Goal: Task Accomplishment & Management: Use online tool/utility

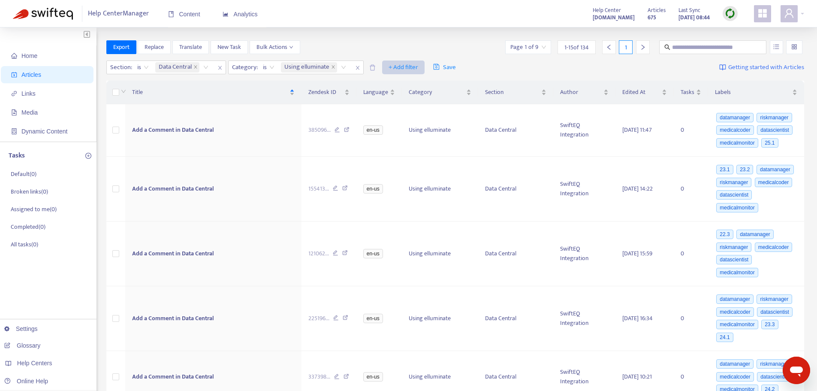
click at [392, 68] on span "+ Add filter" at bounding box center [404, 67] width 30 height 10
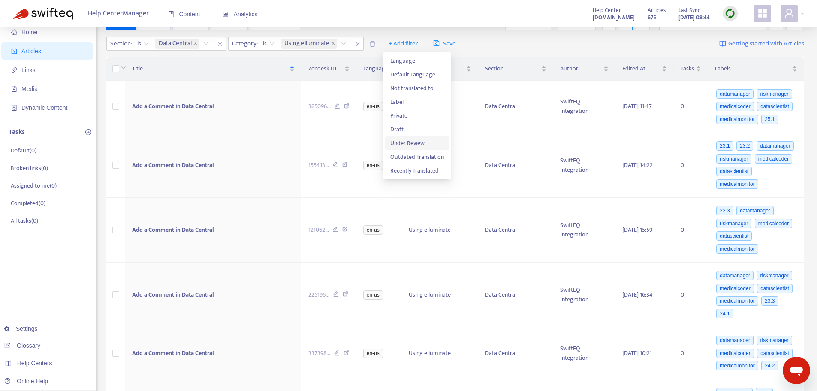
scroll to position [43, 0]
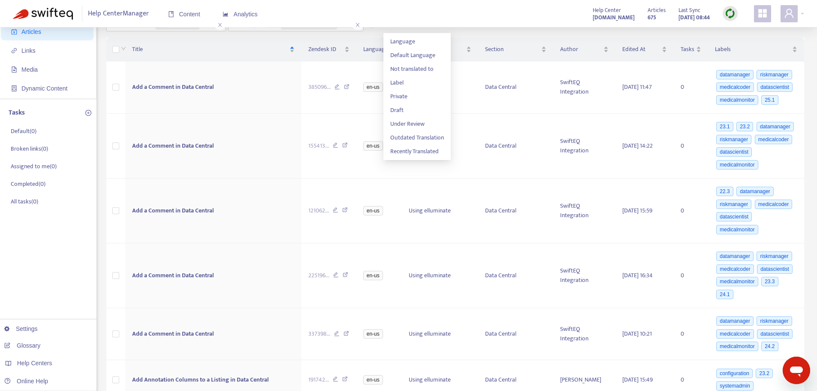
click at [453, 15] on div "Help Center Manager Content Analytics Help Center [DOMAIN_NAME] Articles 675 La…" at bounding box center [408, 13] width 817 height 27
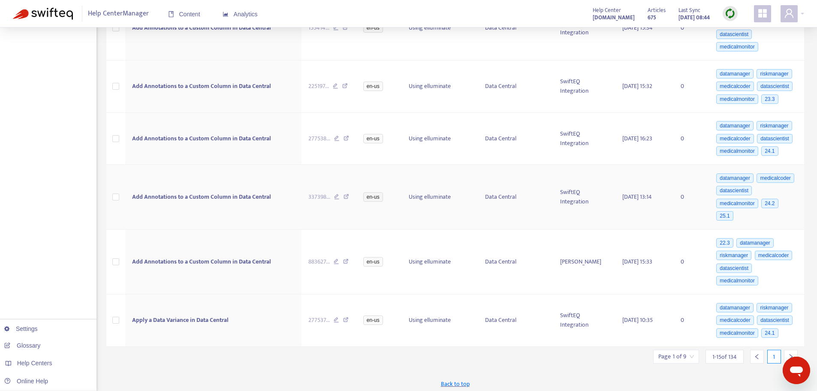
scroll to position [569, 0]
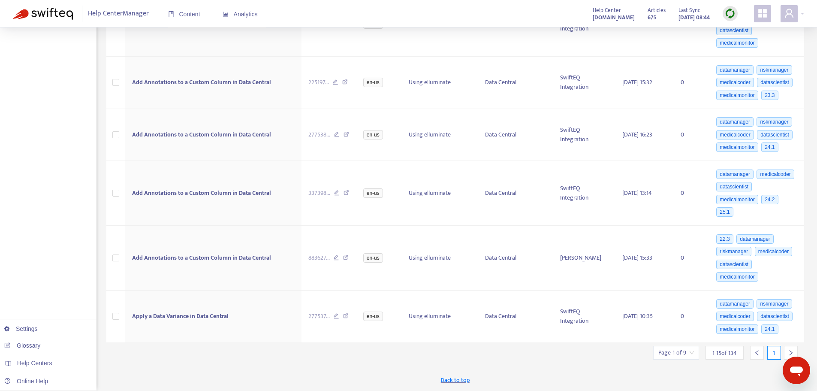
click at [792, 351] on icon "right" at bounding box center [791, 353] width 6 height 6
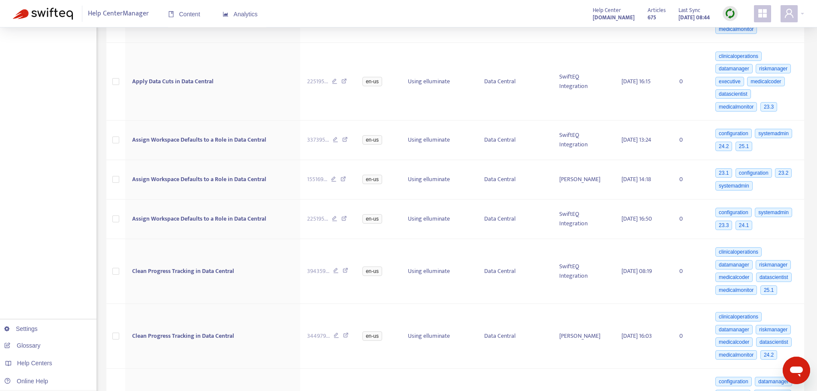
scroll to position [683, 0]
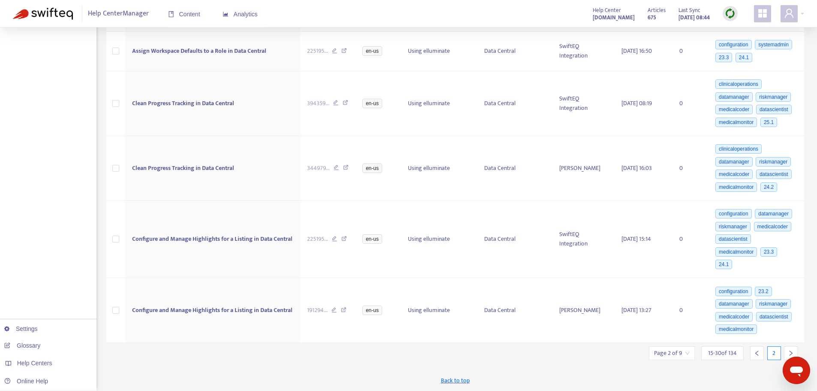
click at [757, 353] on icon "left" at bounding box center [757, 353] width 6 height 6
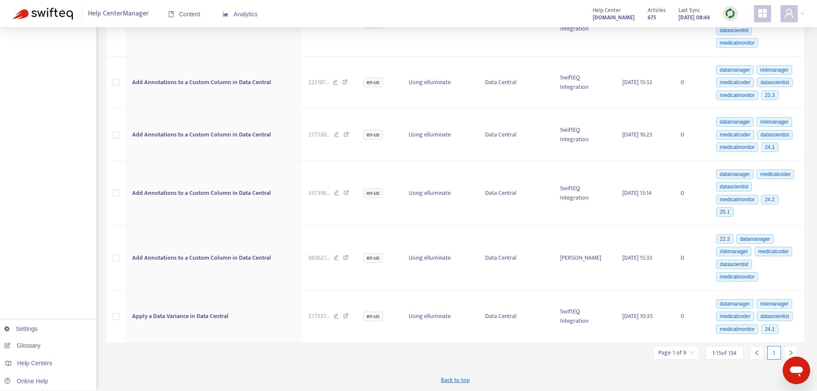
scroll to position [569, 0]
click at [791, 351] on icon "right" at bounding box center [791, 352] width 3 height 5
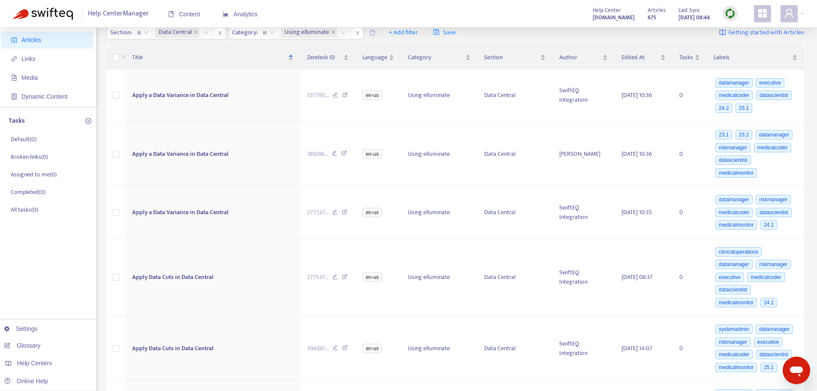
scroll to position [0, 0]
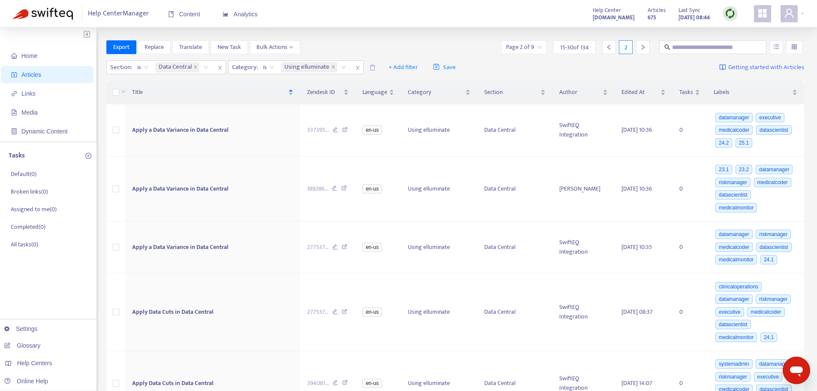
click at [608, 49] on icon "left" at bounding box center [609, 47] width 6 height 6
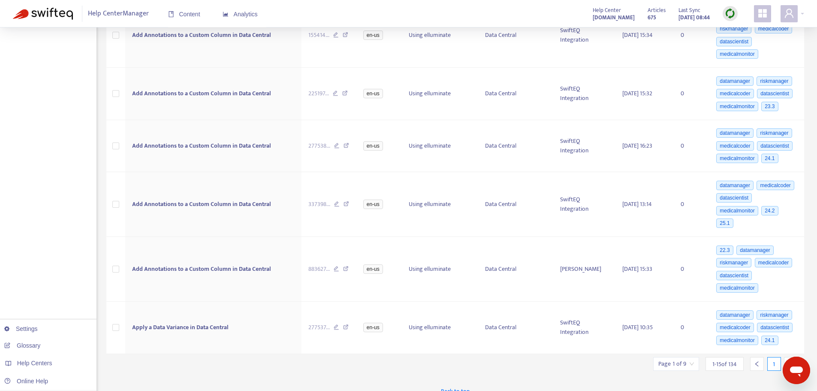
scroll to position [569, 0]
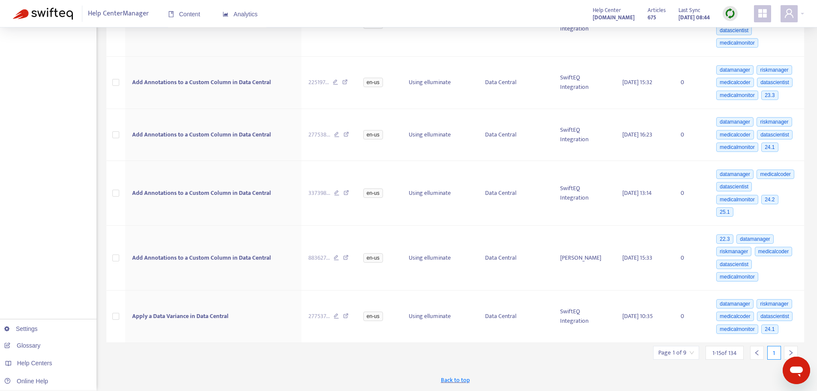
click at [791, 352] on icon "right" at bounding box center [791, 353] width 6 height 6
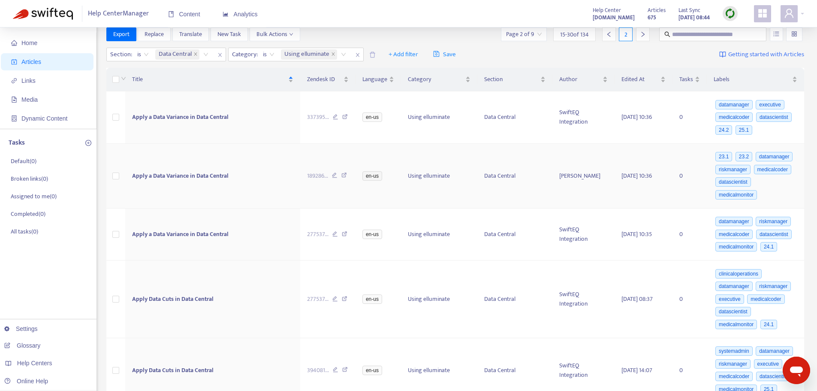
scroll to position [0, 0]
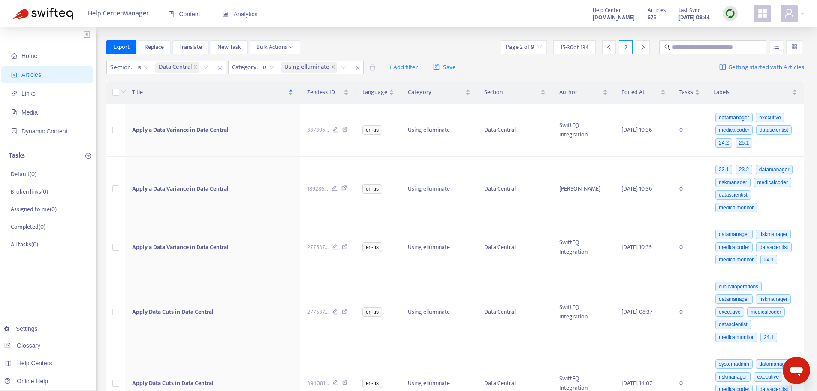
click at [610, 50] on div at bounding box center [609, 47] width 14 height 14
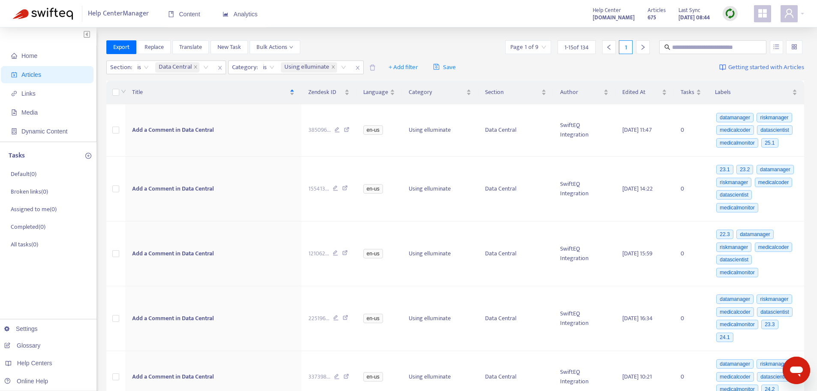
click at [729, 14] on img at bounding box center [730, 13] width 11 height 11
click at [738, 31] on link "Quick Sync" at bounding box center [748, 31] width 36 height 10
